Goal: Transaction & Acquisition: Purchase product/service

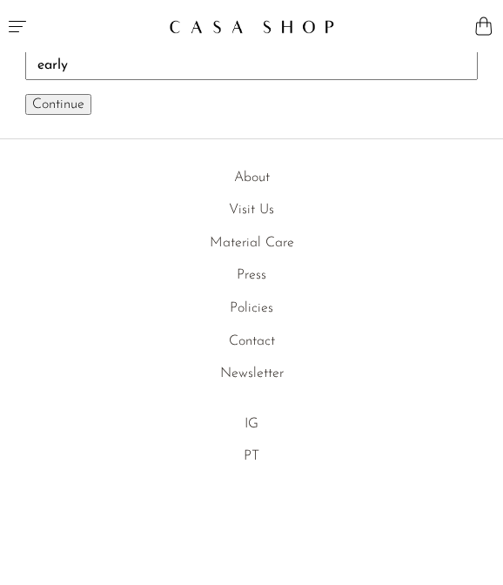
type input "early"
click at [25, 94] on button "Continue One moment..." at bounding box center [58, 104] width 66 height 21
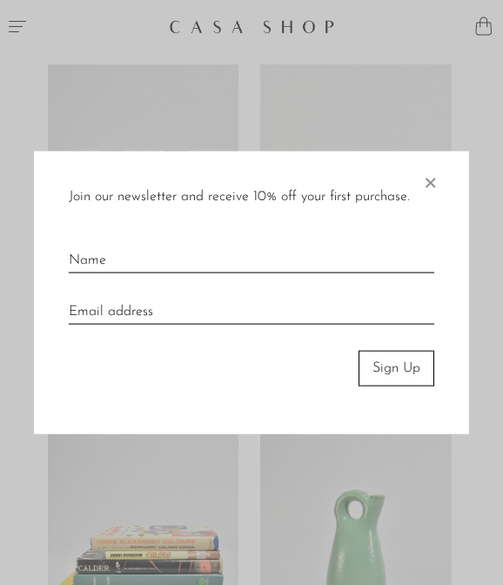
click at [424, 179] on span "×" at bounding box center [429, 179] width 17 height 56
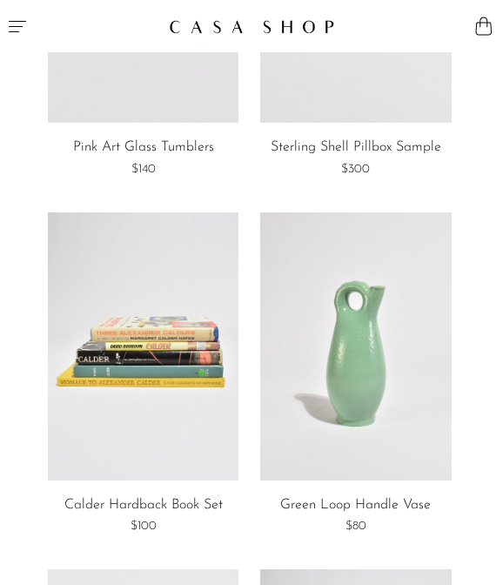
scroll to position [224, 0]
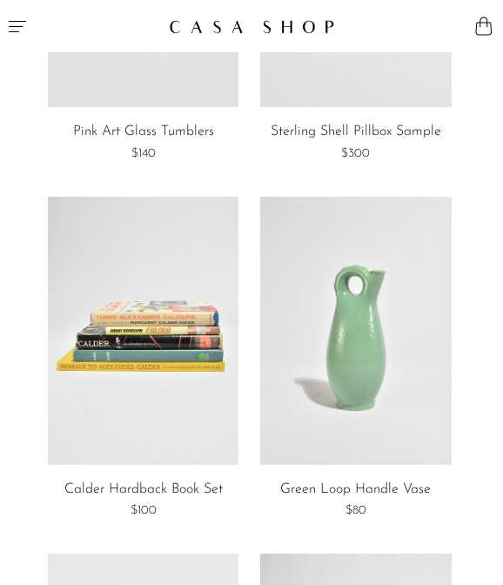
click at [103, 348] on link at bounding box center [143, 331] width 191 height 268
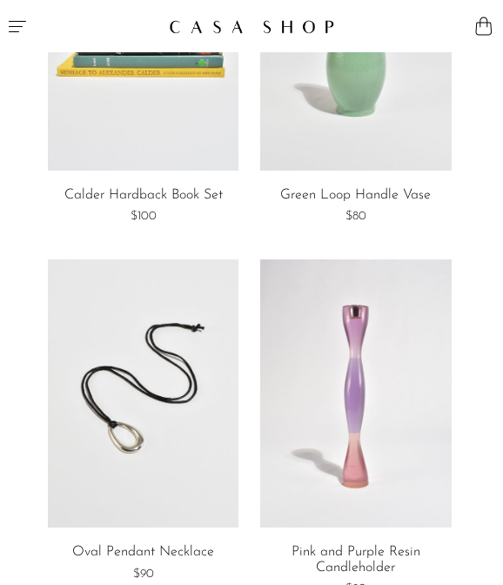
scroll to position [452, 0]
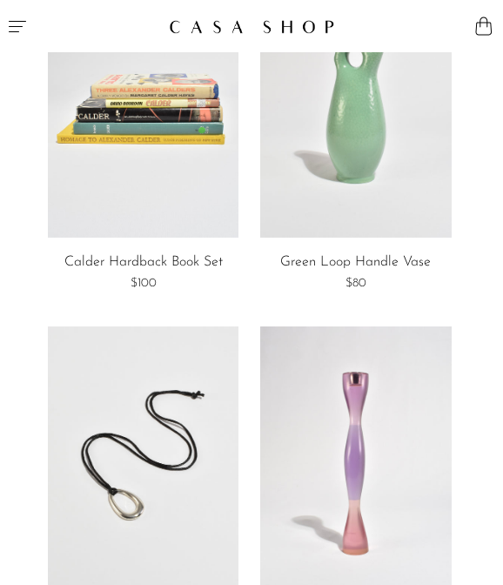
click at [162, 146] on link at bounding box center [143, 104] width 191 height 268
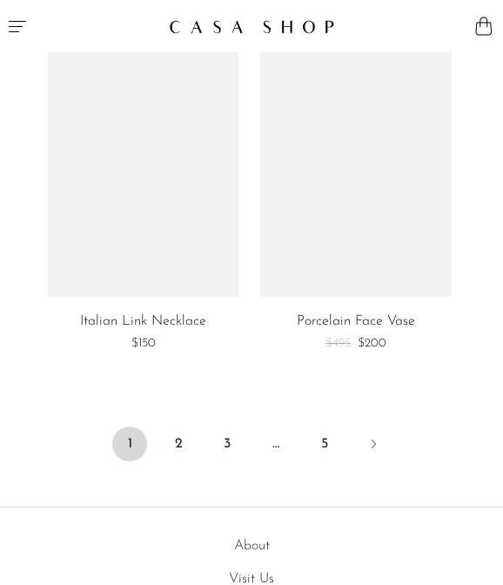
scroll to position [6151, 0]
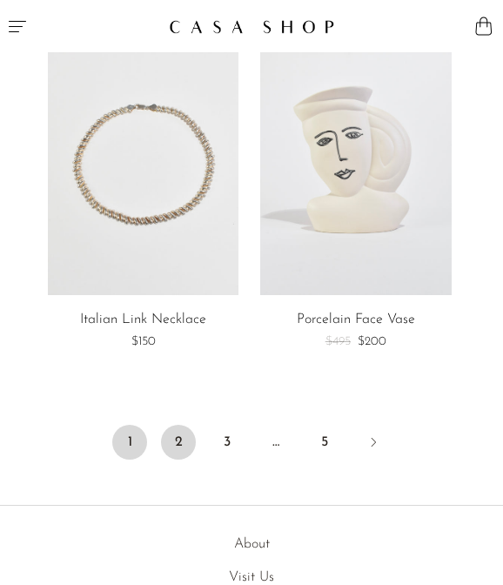
click at [191, 440] on link "2" at bounding box center [178, 442] width 35 height 35
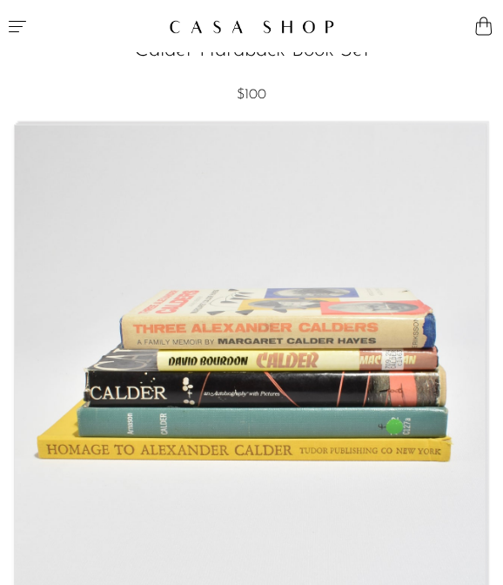
scroll to position [45, 0]
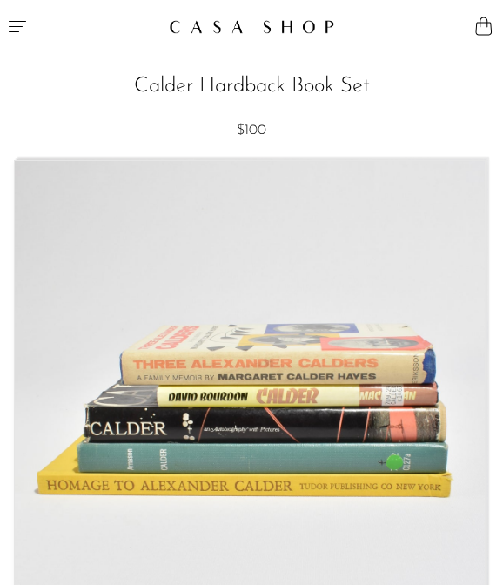
drag, startPoint x: 186, startPoint y: 525, endPoint x: 323, endPoint y: 7, distance: 536.2
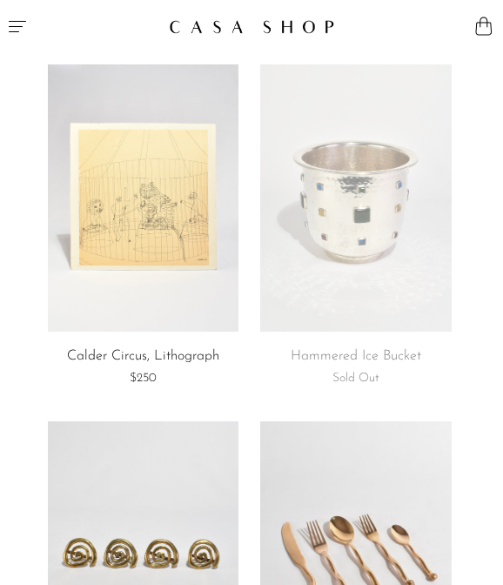
scroll to position [5, 0]
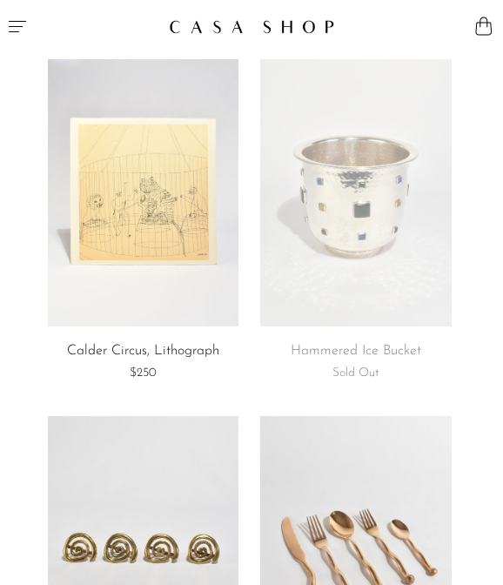
click at [141, 254] on link at bounding box center [143, 193] width 191 height 268
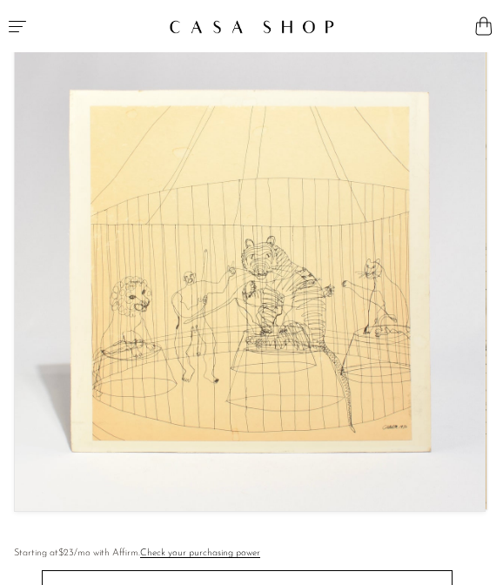
scroll to position [135, 0]
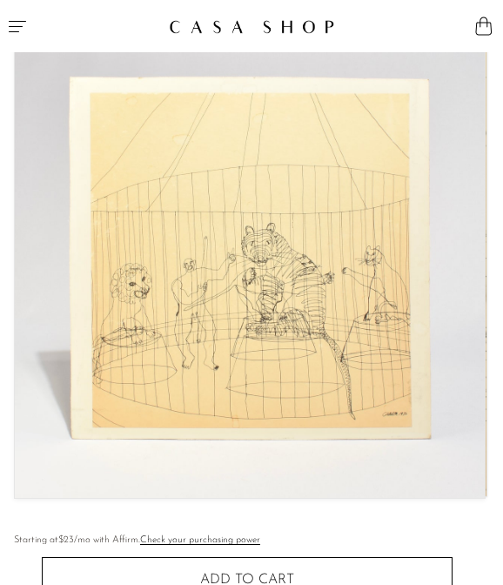
click at [149, 255] on img at bounding box center [250, 262] width 470 height 472
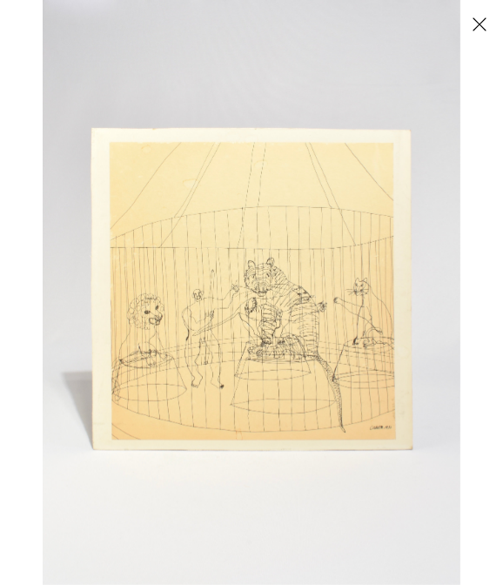
click at [149, 255] on img at bounding box center [252, 292] width 418 height 585
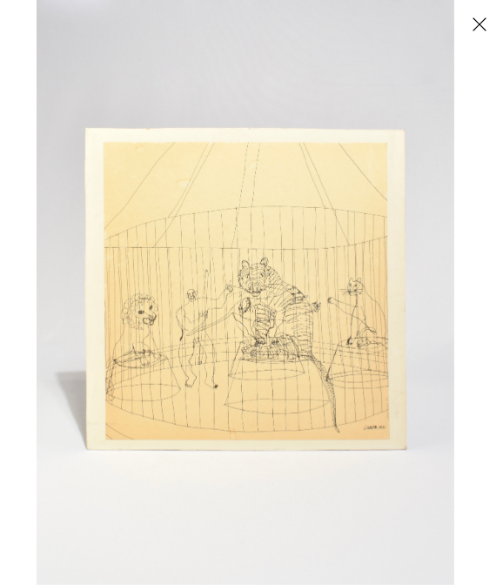
drag, startPoint x: 344, startPoint y: 178, endPoint x: 378, endPoint y: 211, distance: 46.8
click at [378, 211] on img at bounding box center [246, 292] width 418 height 585
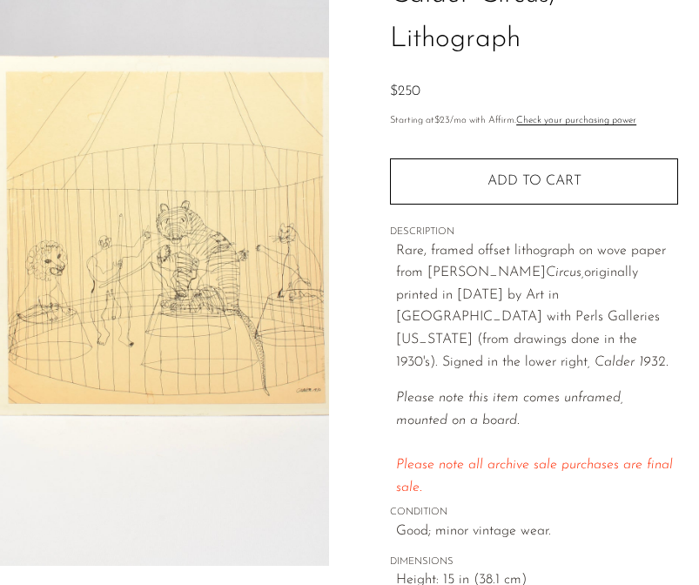
scroll to position [150, 0]
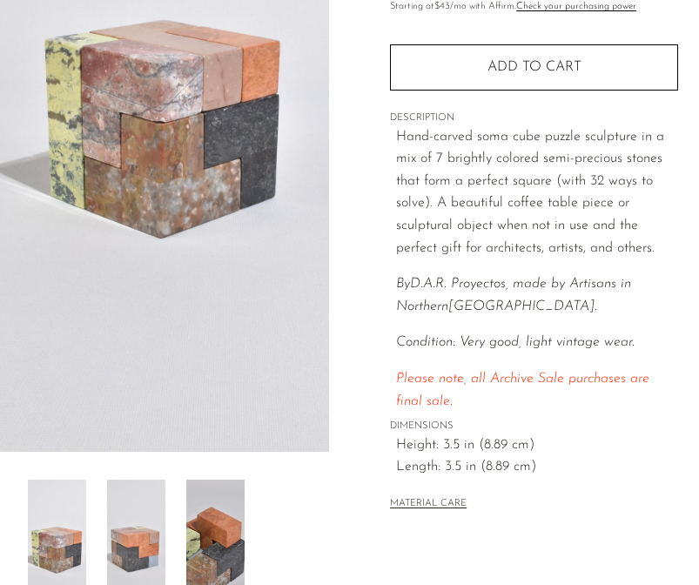
scroll to position [348, 0]
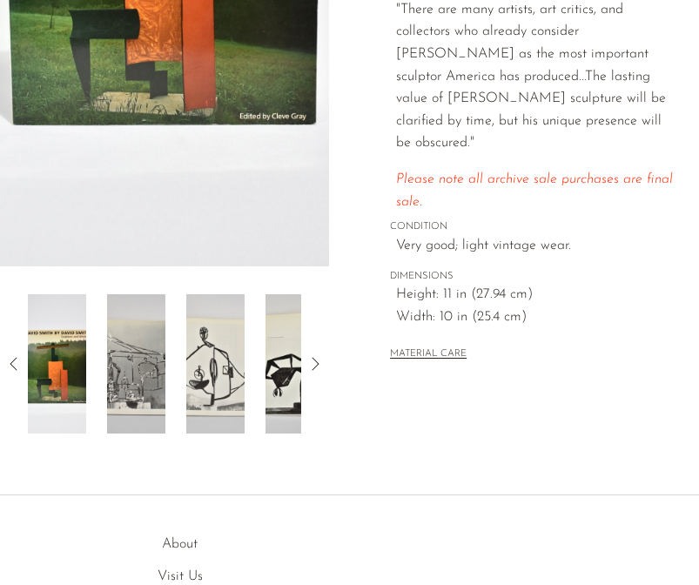
scroll to position [467, 0]
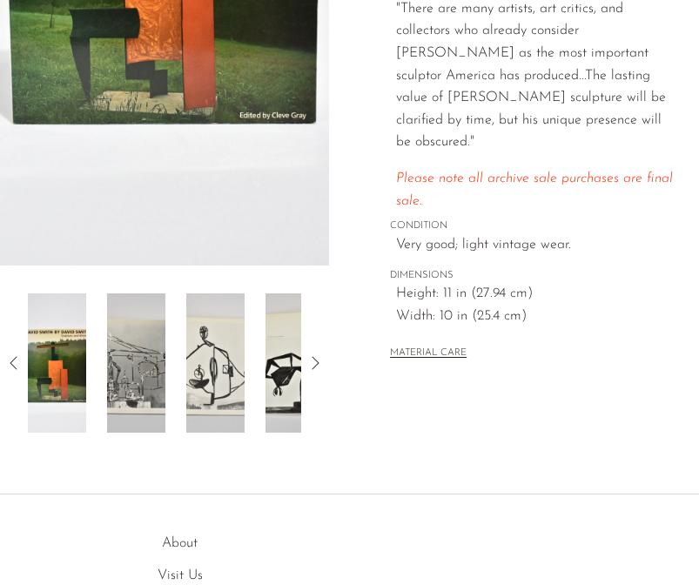
click at [138, 365] on img at bounding box center [136, 362] width 58 height 139
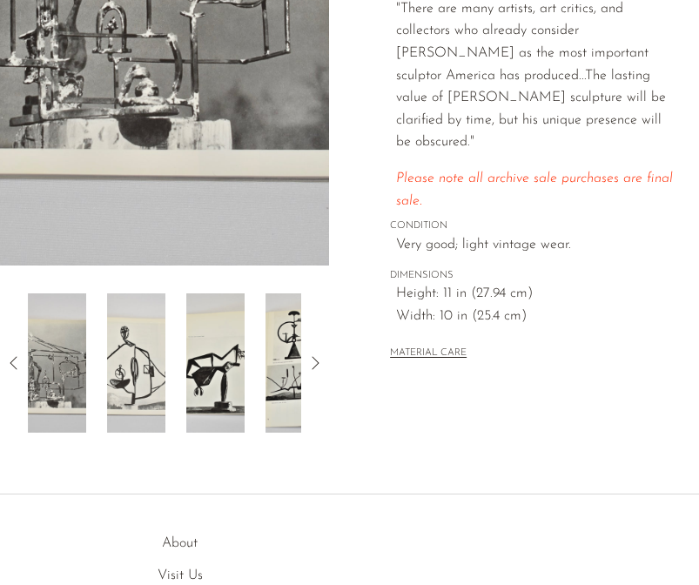
click at [157, 380] on img at bounding box center [136, 362] width 58 height 139
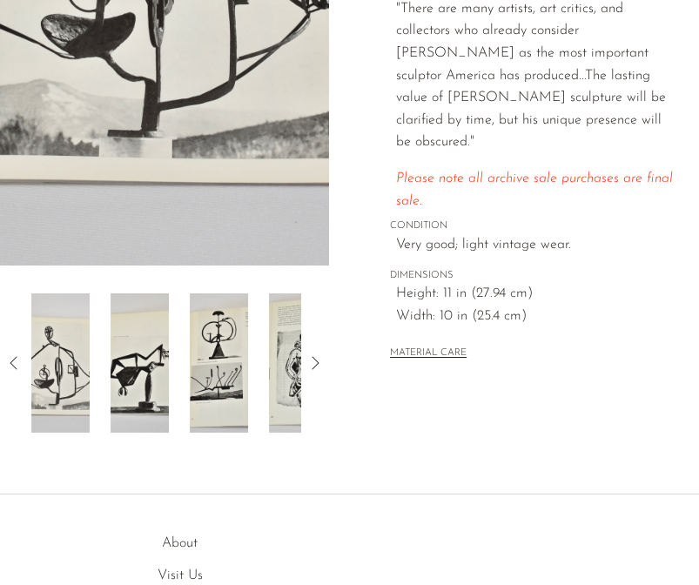
click at [163, 380] on img at bounding box center [139, 362] width 58 height 139
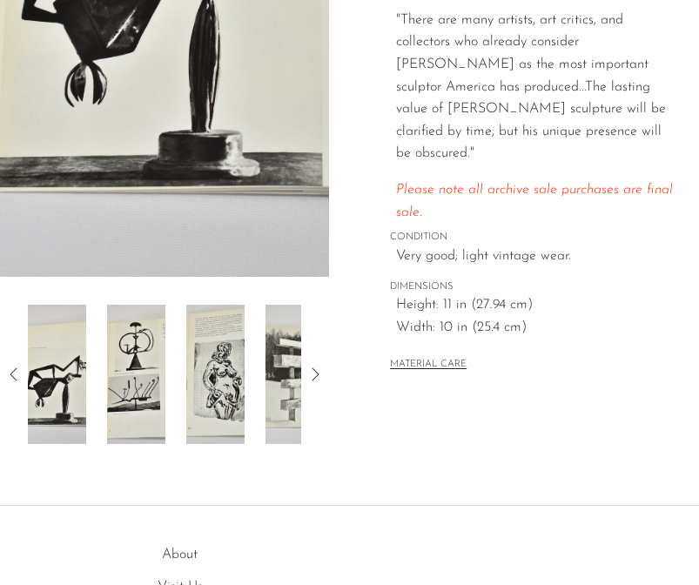
scroll to position [546, 0]
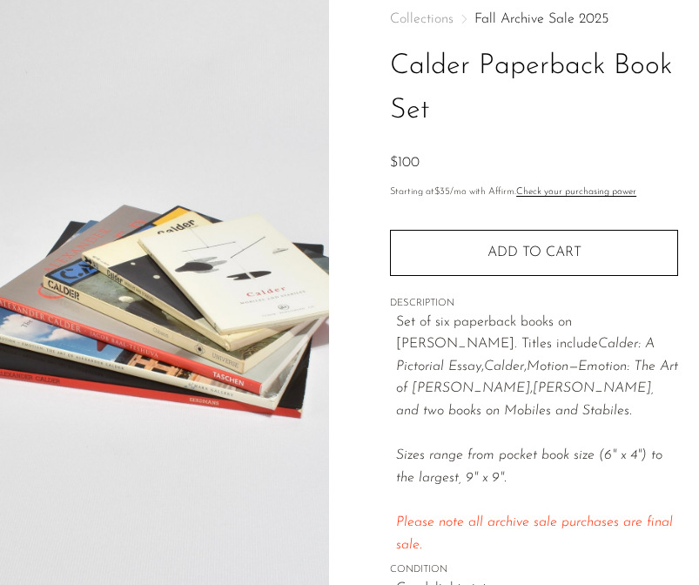
scroll to position [97, 0]
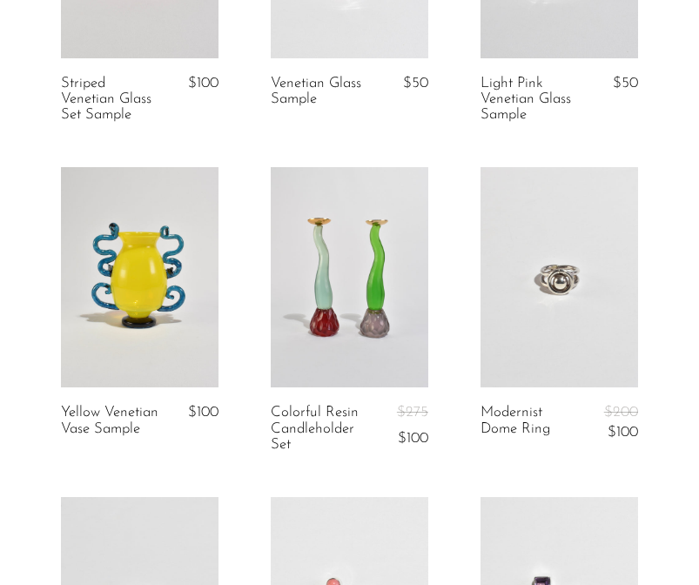
scroll to position [1924, 0]
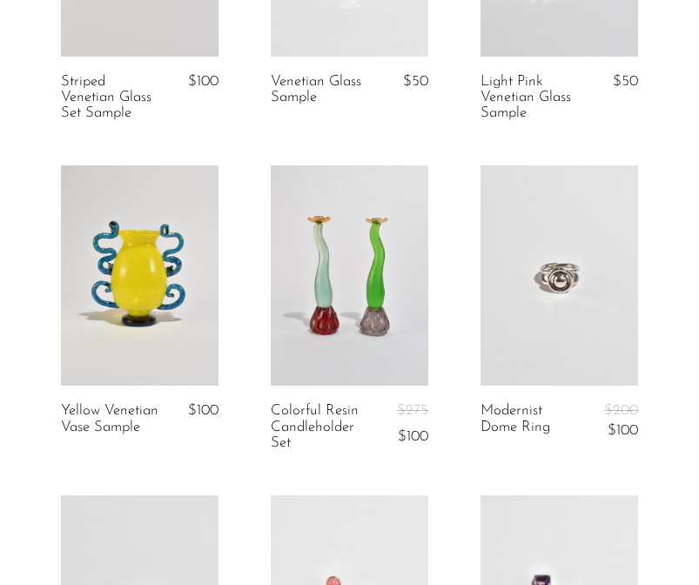
click at [117, 357] on link at bounding box center [139, 275] width 157 height 220
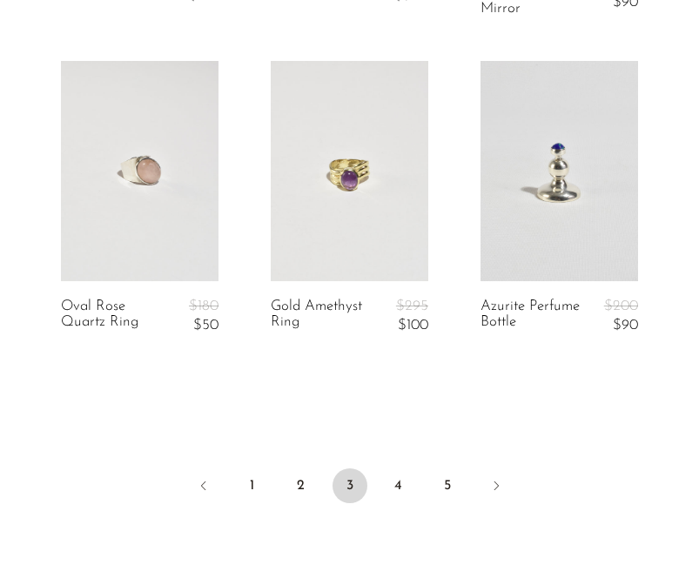
scroll to position [3704, 0]
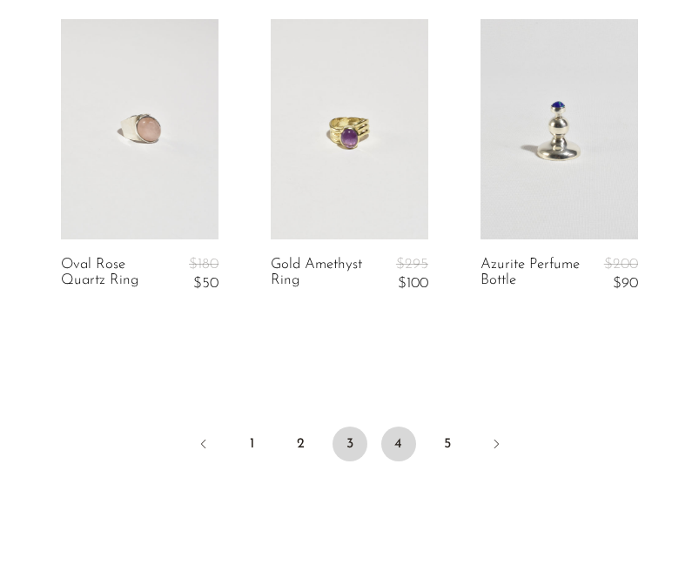
click at [405, 459] on link "4" at bounding box center [398, 443] width 35 height 35
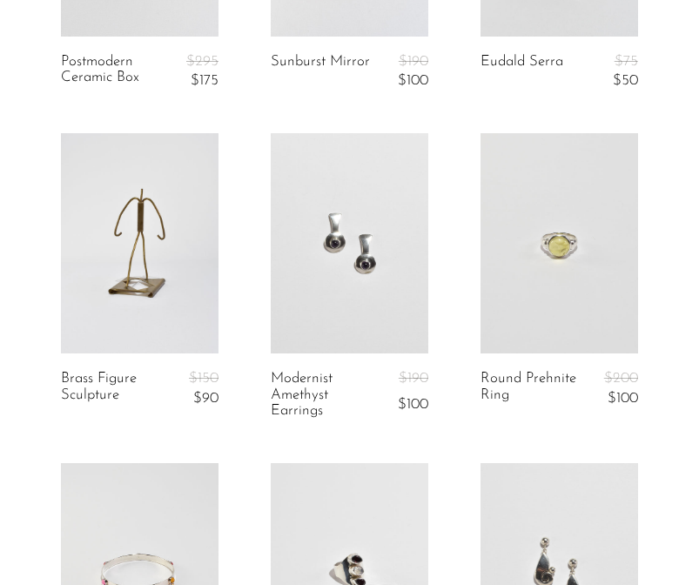
scroll to position [0, 0]
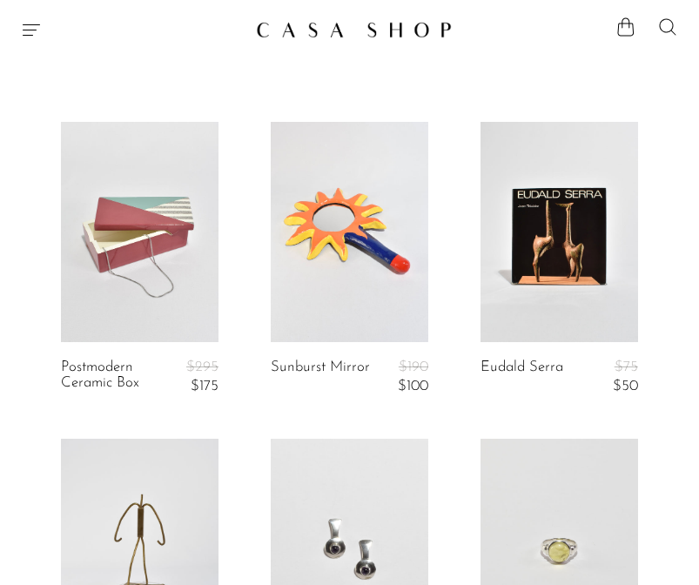
click at [664, 26] on icon at bounding box center [667, 27] width 21 height 21
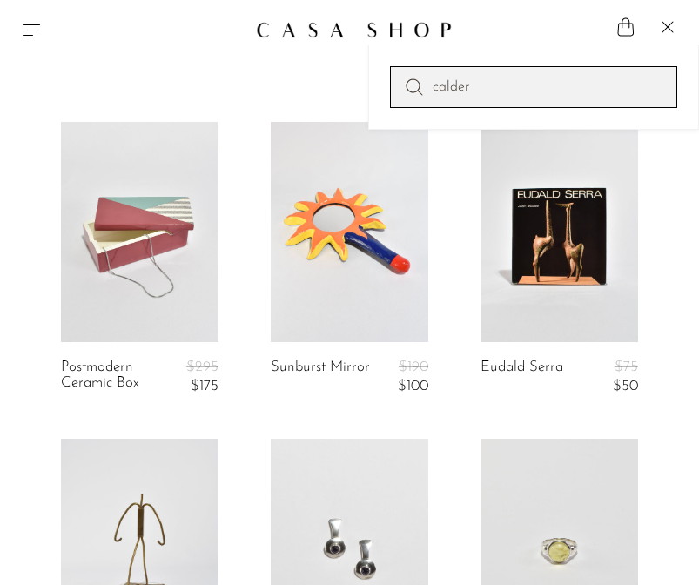
type input "calder"
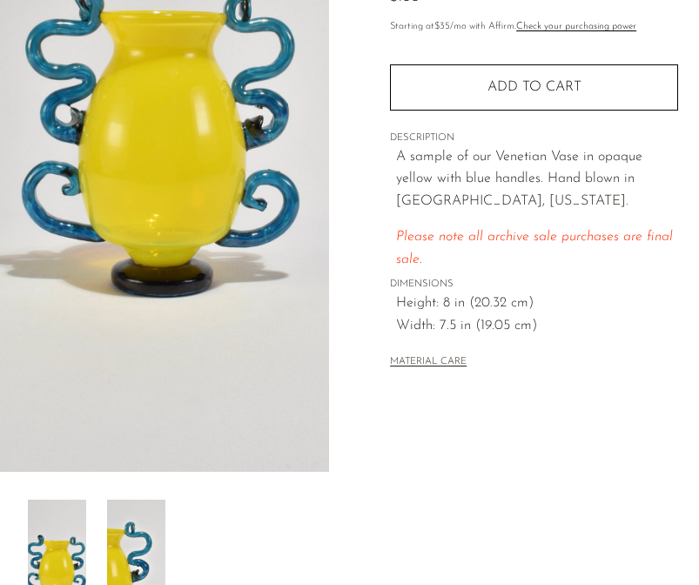
scroll to position [80, 0]
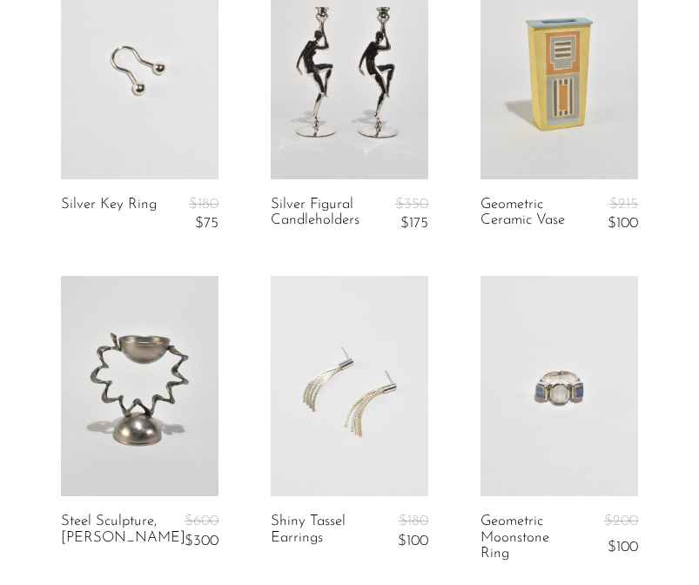
scroll to position [164, 0]
click at [559, 17] on link at bounding box center [558, 68] width 157 height 220
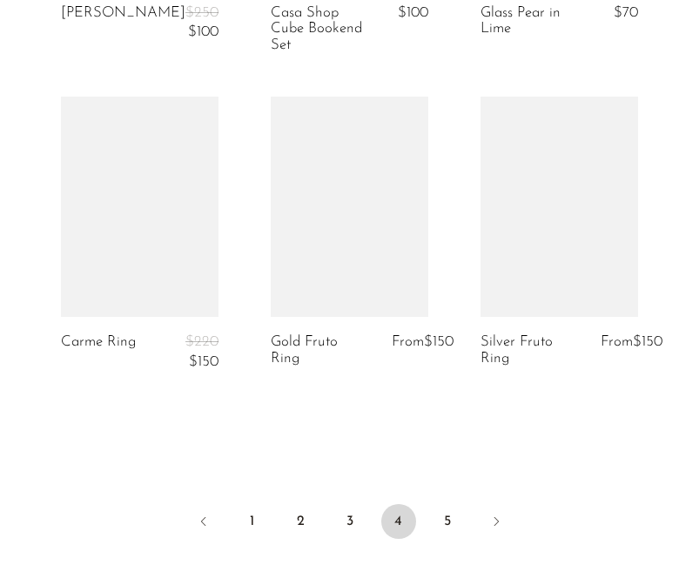
scroll to position [3606, 0]
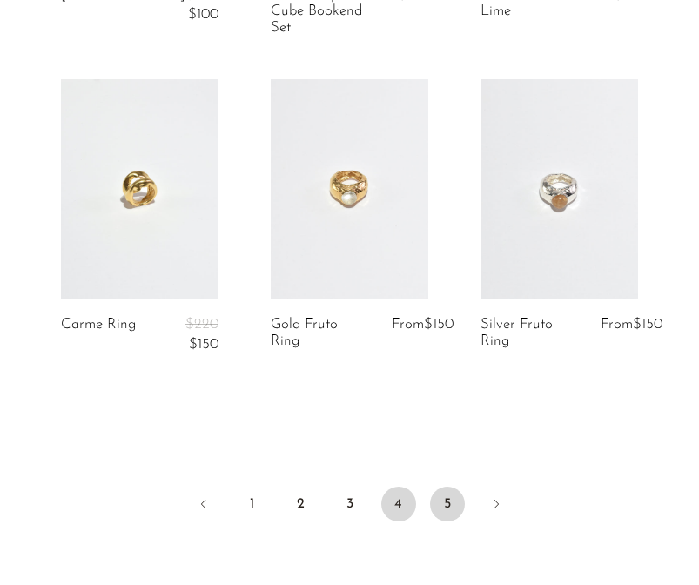
click at [447, 521] on link "5" at bounding box center [447, 503] width 35 height 35
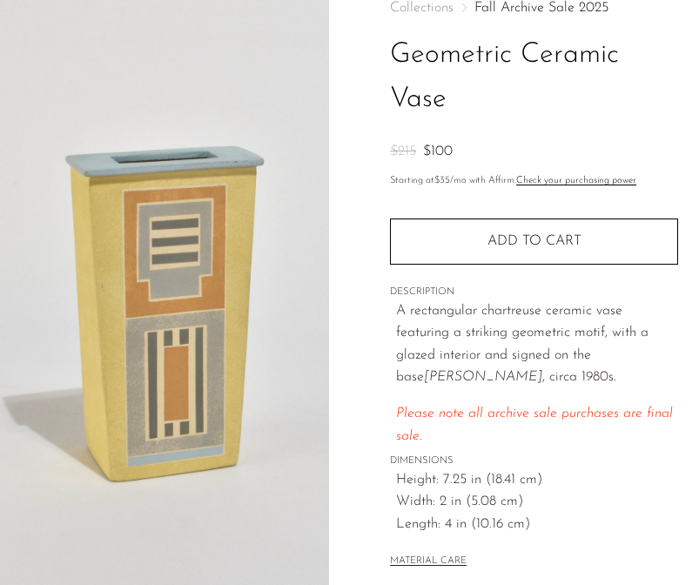
scroll to position [112, 0]
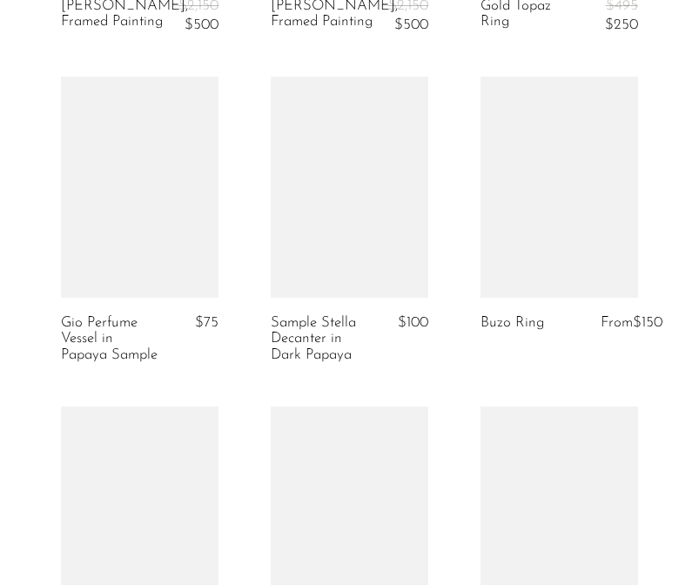
scroll to position [2000, 0]
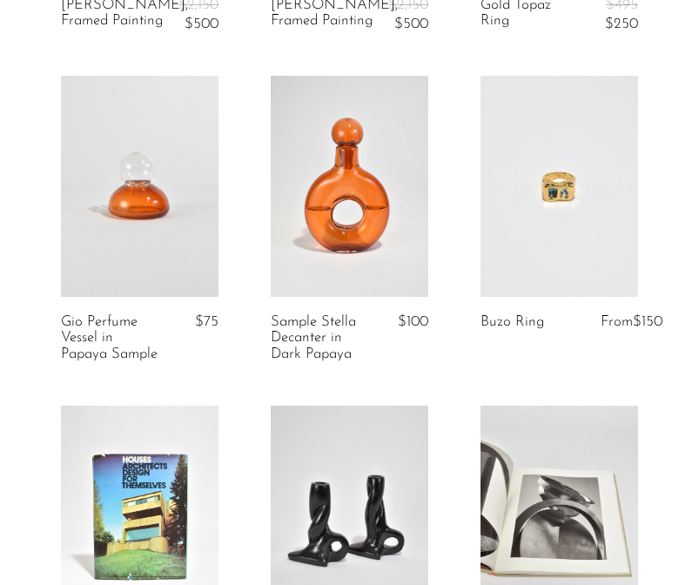
click at [486, 228] on link at bounding box center [558, 186] width 157 height 220
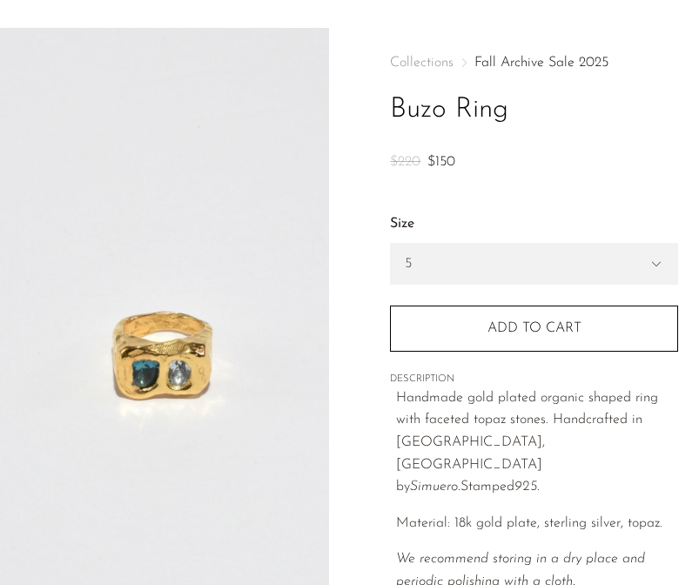
scroll to position [54, 0]
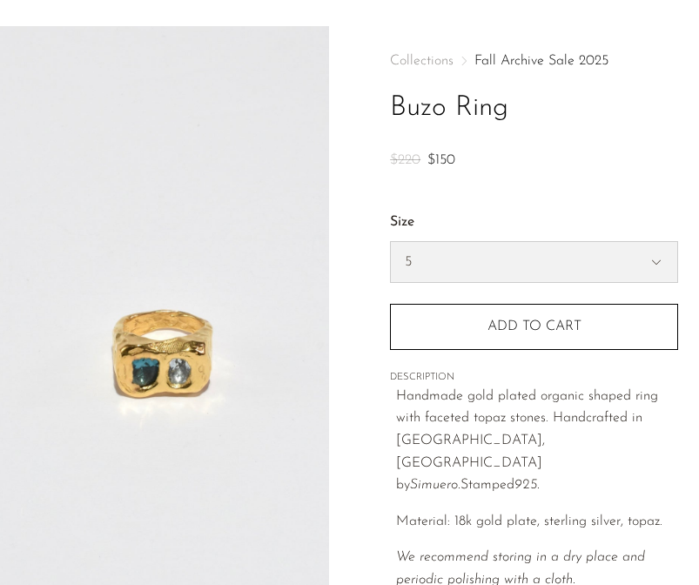
click at [490, 264] on select "5 6 7" at bounding box center [534, 262] width 286 height 40
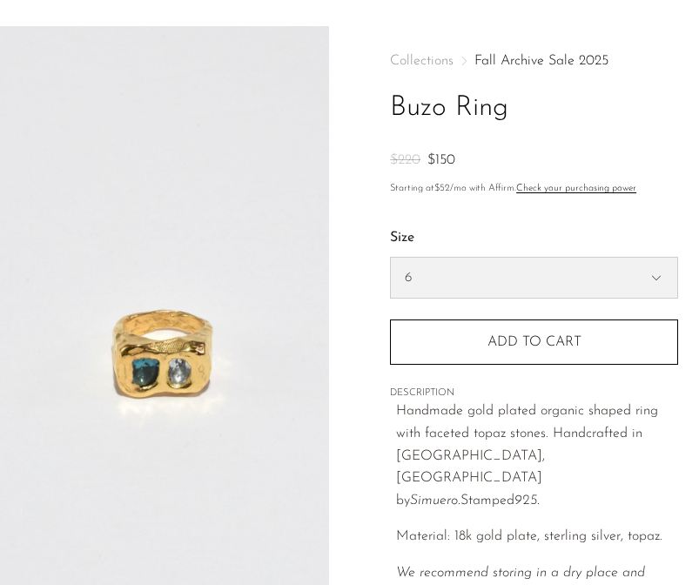
click at [391, 258] on select "5 6 7" at bounding box center [534, 278] width 286 height 40
select select "6"
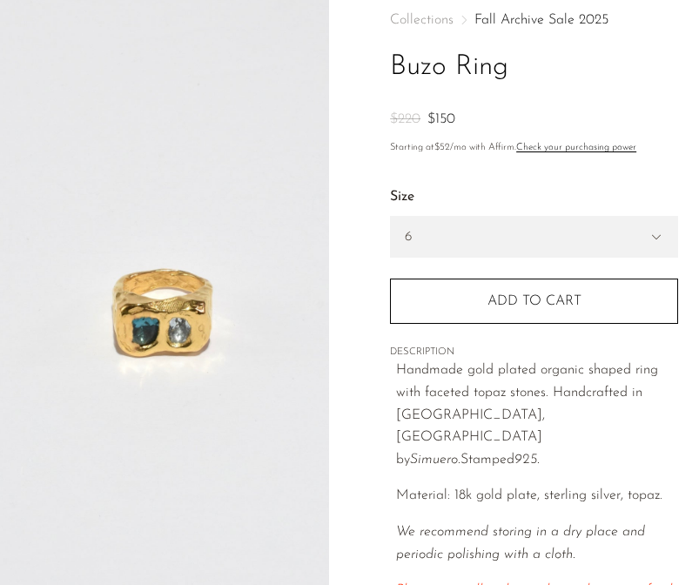
scroll to position [98, 0]
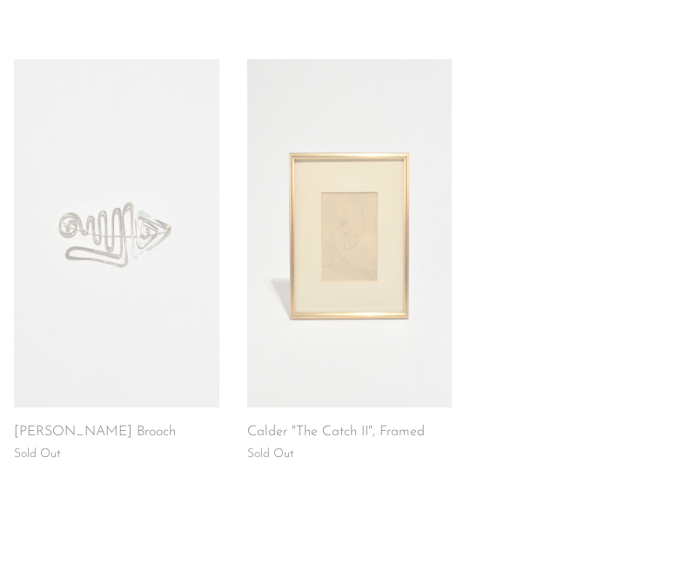
scroll to position [1598, 0]
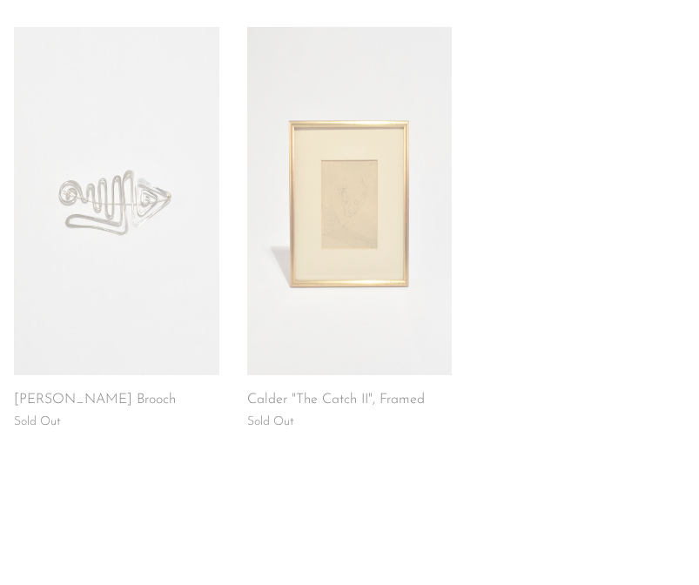
click at [378, 314] on link at bounding box center [349, 201] width 205 height 348
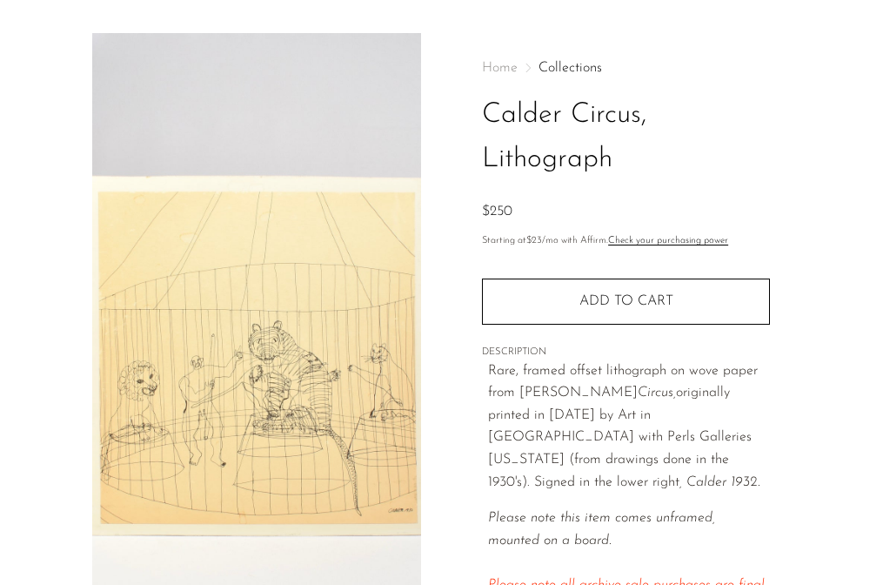
scroll to position [81, 0]
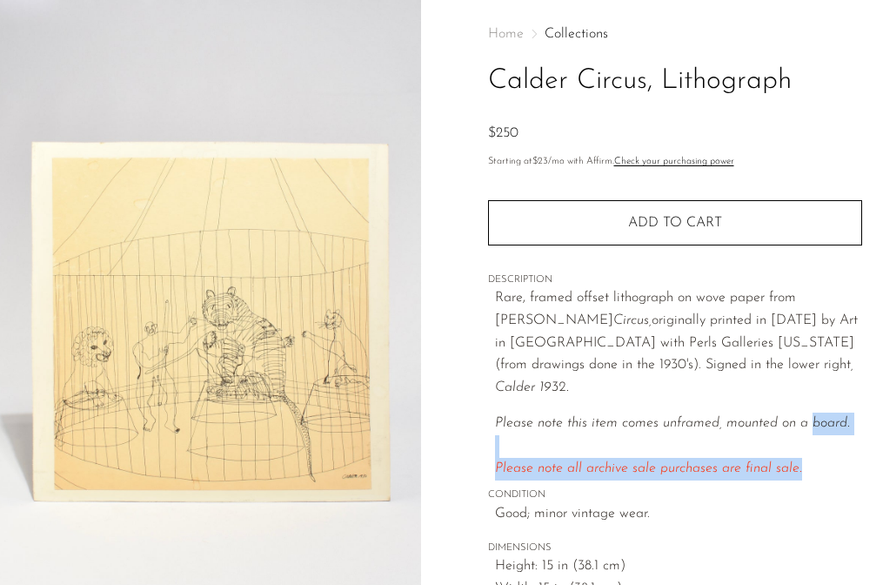
drag, startPoint x: 808, startPoint y: 458, endPoint x: 808, endPoint y: 397, distance: 60.9
click at [698, 397] on div "Home Collections Calder Circus, Lithograph $250 Starting at $23 /mo with Affirm…" at bounding box center [675, 331] width 375 height 664
click at [698, 416] on icon "Please note this item comes unframed, mounted on a board." at bounding box center [672, 423] width 355 height 14
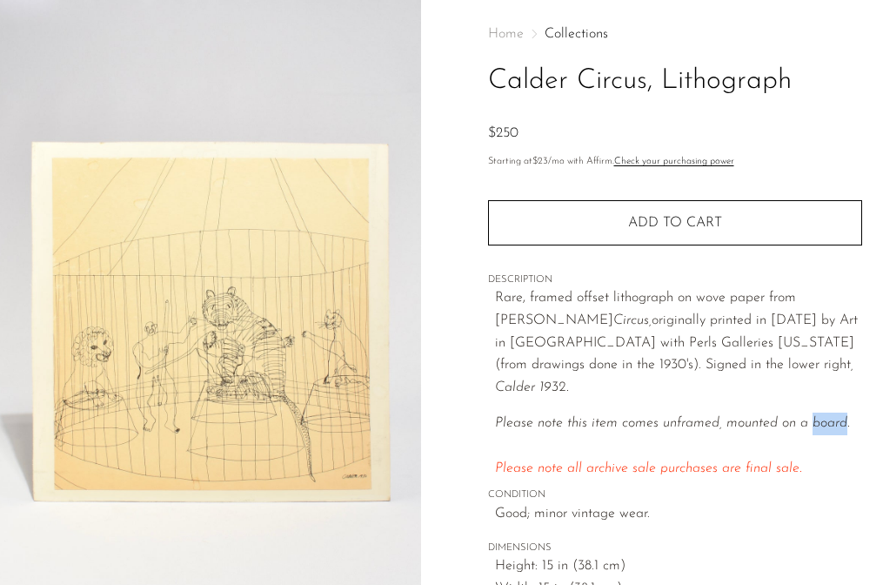
click at [698, 416] on icon "Please note this item comes unframed, mounted on a board." at bounding box center [672, 423] width 355 height 14
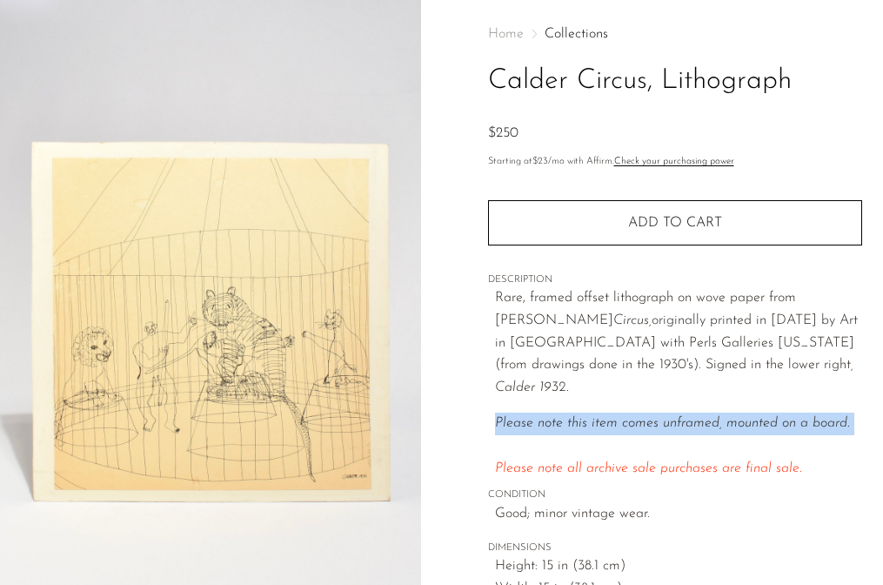
click at [698, 416] on icon "Please note this item comes unframed, mounted on a board." at bounding box center [672, 423] width 355 height 14
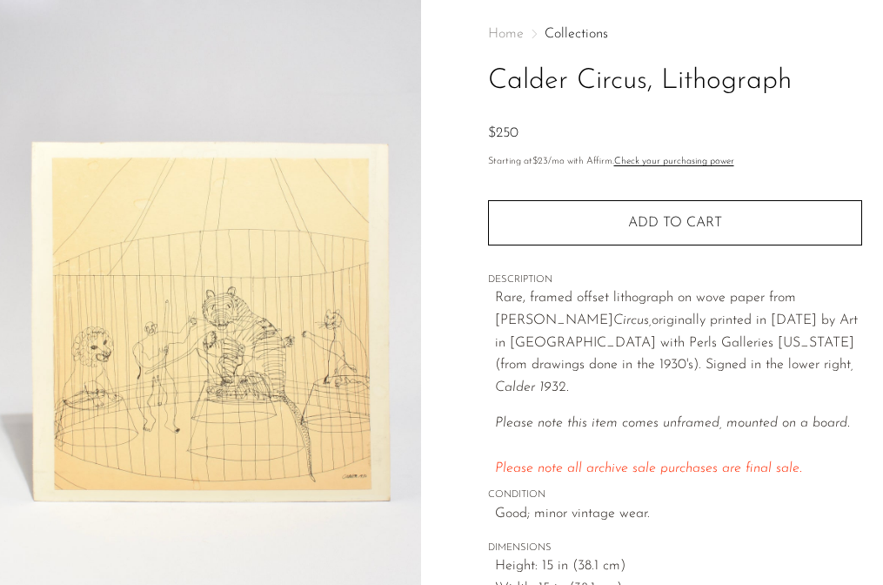
click at [698, 365] on icon ", Calder 1932." at bounding box center [674, 376] width 358 height 37
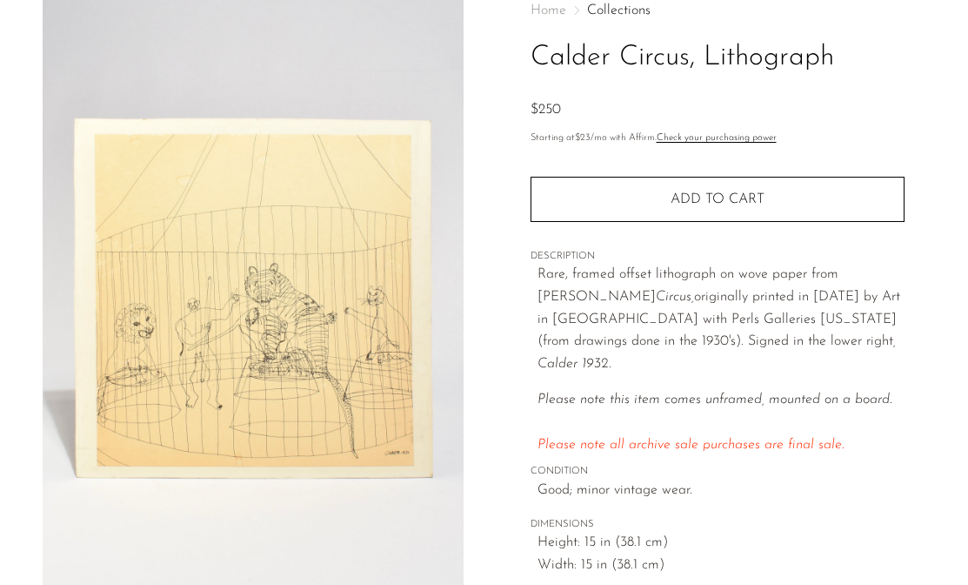
scroll to position [111, 0]
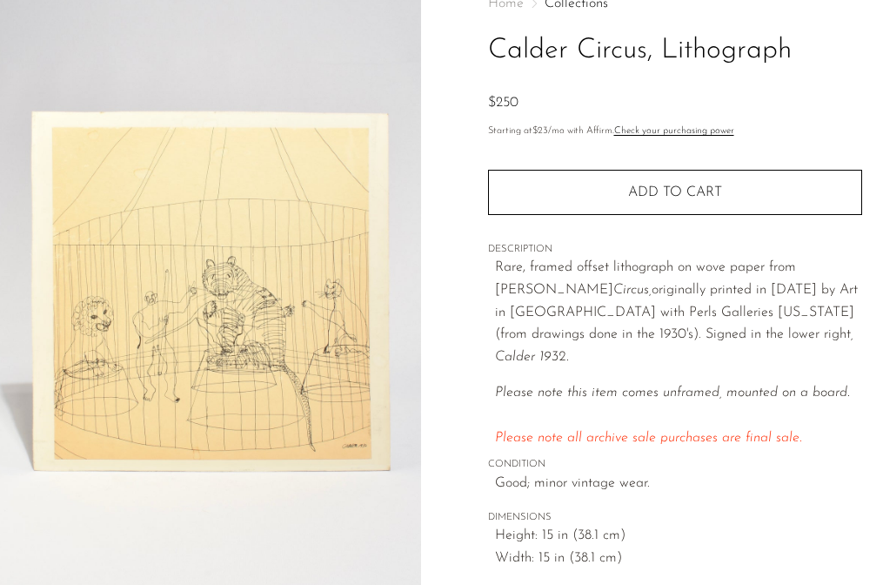
click at [555, 299] on p "Rare, framed offset lithograph on wove paper from [PERSON_NAME] Circus, origina…" at bounding box center [678, 312] width 367 height 111
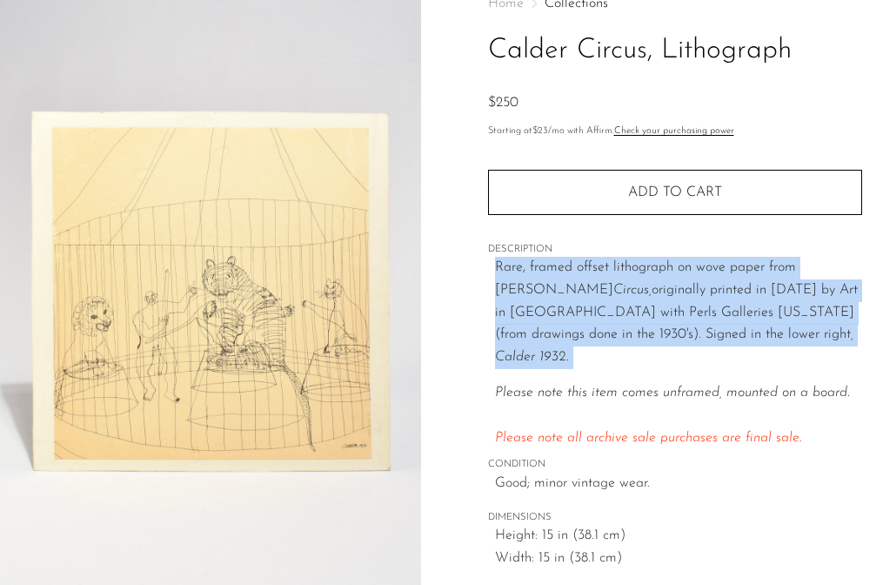
click at [555, 299] on p "Rare, framed offset lithograph on wove paper from [PERSON_NAME] Circus, origina…" at bounding box center [678, 312] width 367 height 111
click at [559, 338] on span "Rare, framed offset lithograph on wove paper from [PERSON_NAME] Circus, origina…" at bounding box center [676, 311] width 363 height 103
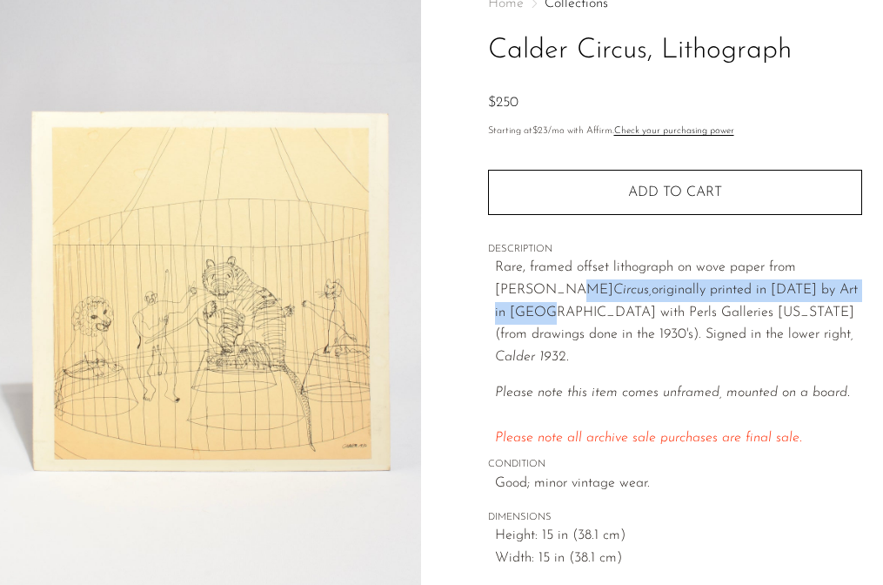
drag, startPoint x: 493, startPoint y: 290, endPoint x: 859, endPoint y: 289, distance: 365.4
click at [698, 289] on div "Home Collections Calder Circus, Lithograph $250 Starting at $23 /mo with Affirm…" at bounding box center [675, 301] width 375 height 664
copy span "Calder's Circus, originally printed in [DATE] by Art in [GEOGRAPHIC_DATA]"
